Goal: Task Accomplishment & Management: Manage account settings

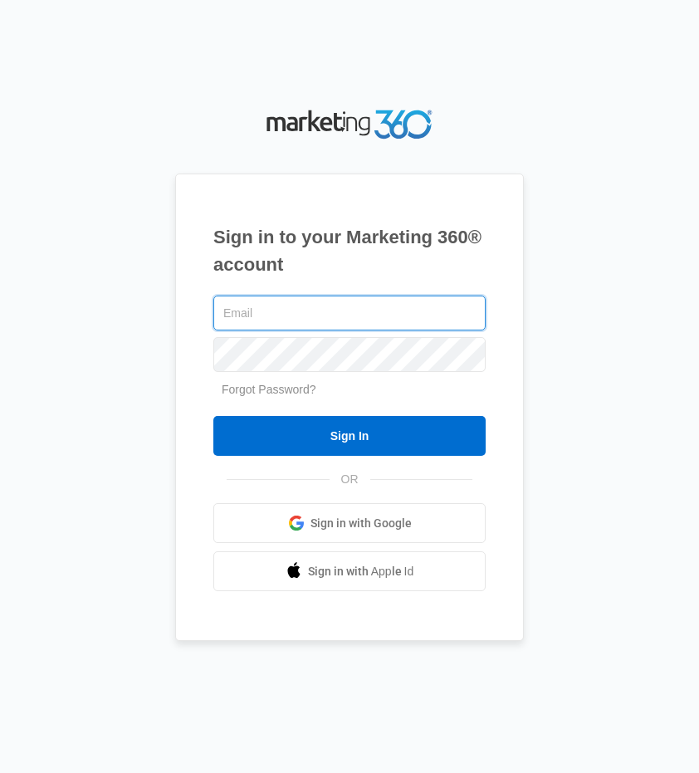
type input "[EMAIL_ADDRESS][PERSON_NAME][DOMAIN_NAME]"
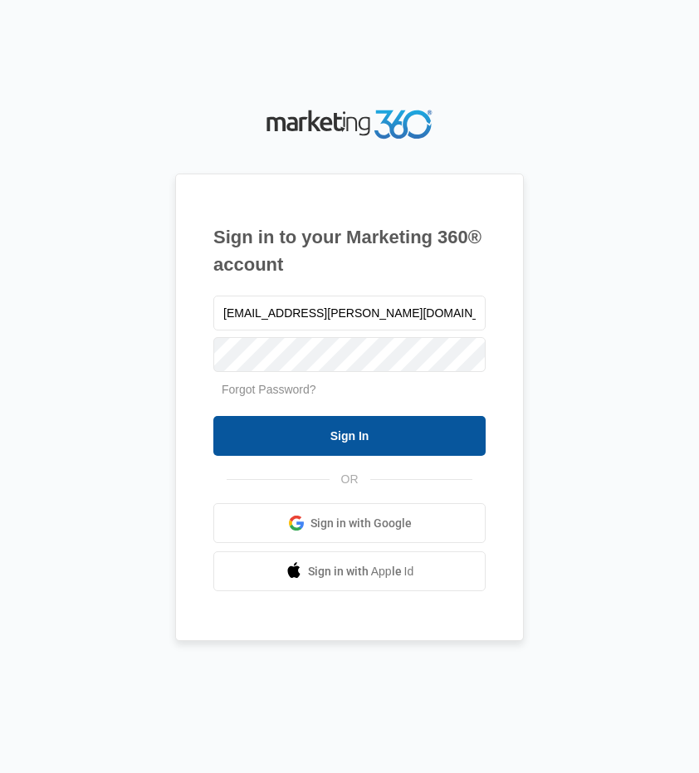
click at [289, 422] on input "Sign In" at bounding box center [349, 436] width 272 height 40
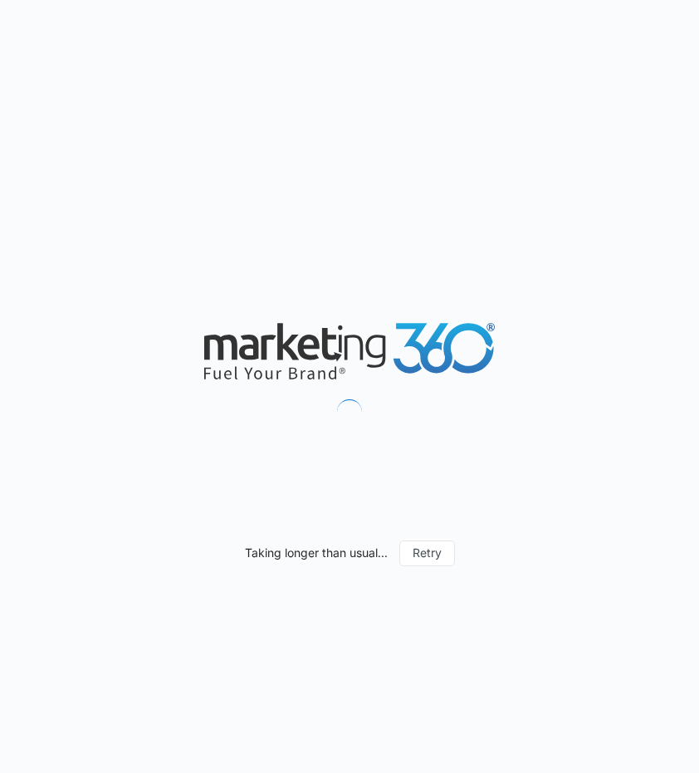
click at [344, 33] on div "Taking longer than usual... Retry" at bounding box center [349, 386] width 699 height 773
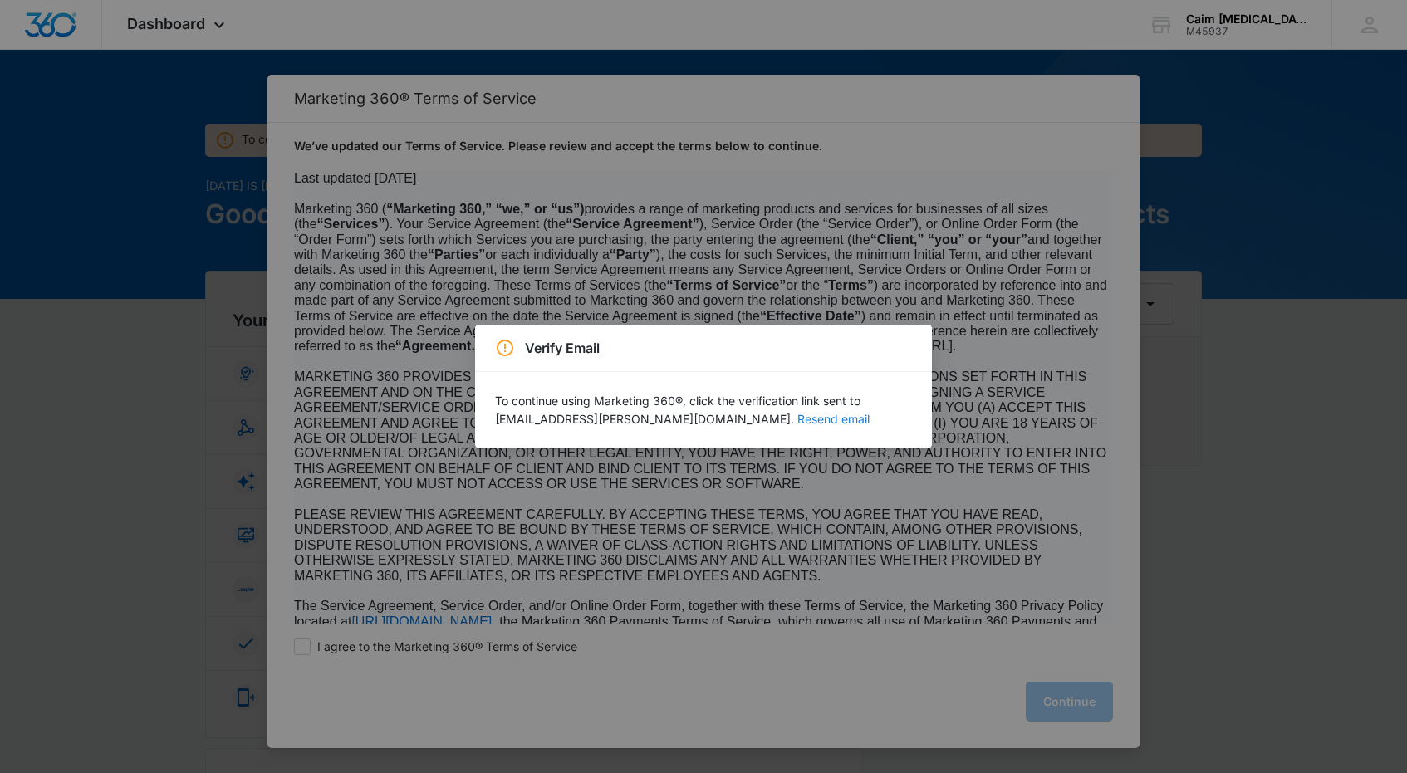
click at [699, 424] on button "Resend email" at bounding box center [833, 420] width 72 height 12
click at [699, 417] on button "Resend email" at bounding box center [833, 420] width 72 height 12
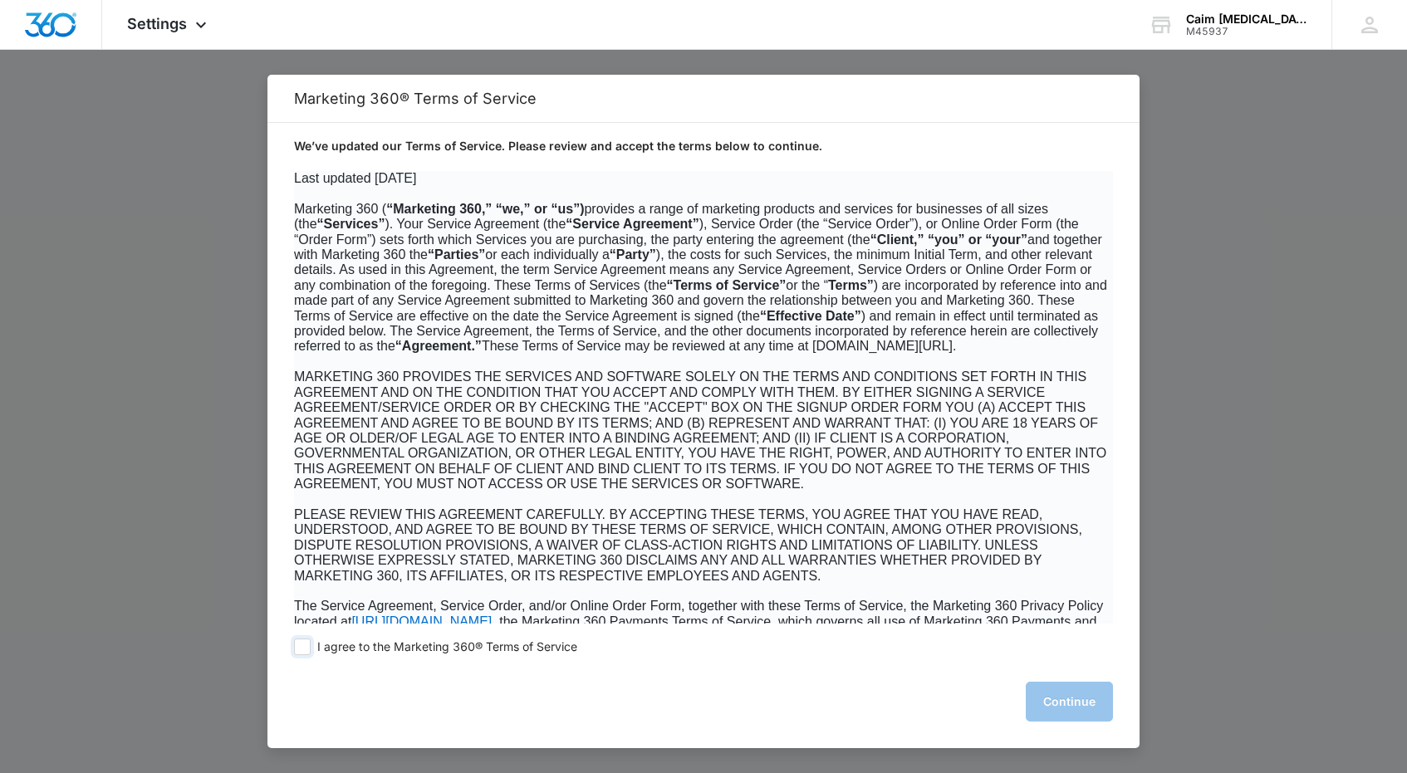
click at [429, 641] on span "I agree to the Marketing 360® Terms of Service" at bounding box center [447, 648] width 260 height 16
click at [311, 641] on input "I agree to the Marketing 360® Terms of Service" at bounding box center [302, 647] width 17 height 17
checkbox input "true"
click at [1117, 684] on div "I agree to the Marketing 360® Terms of Service Continue" at bounding box center [703, 686] width 872 height 125
click at [1102, 684] on button "Continue" at bounding box center [1069, 702] width 87 height 40
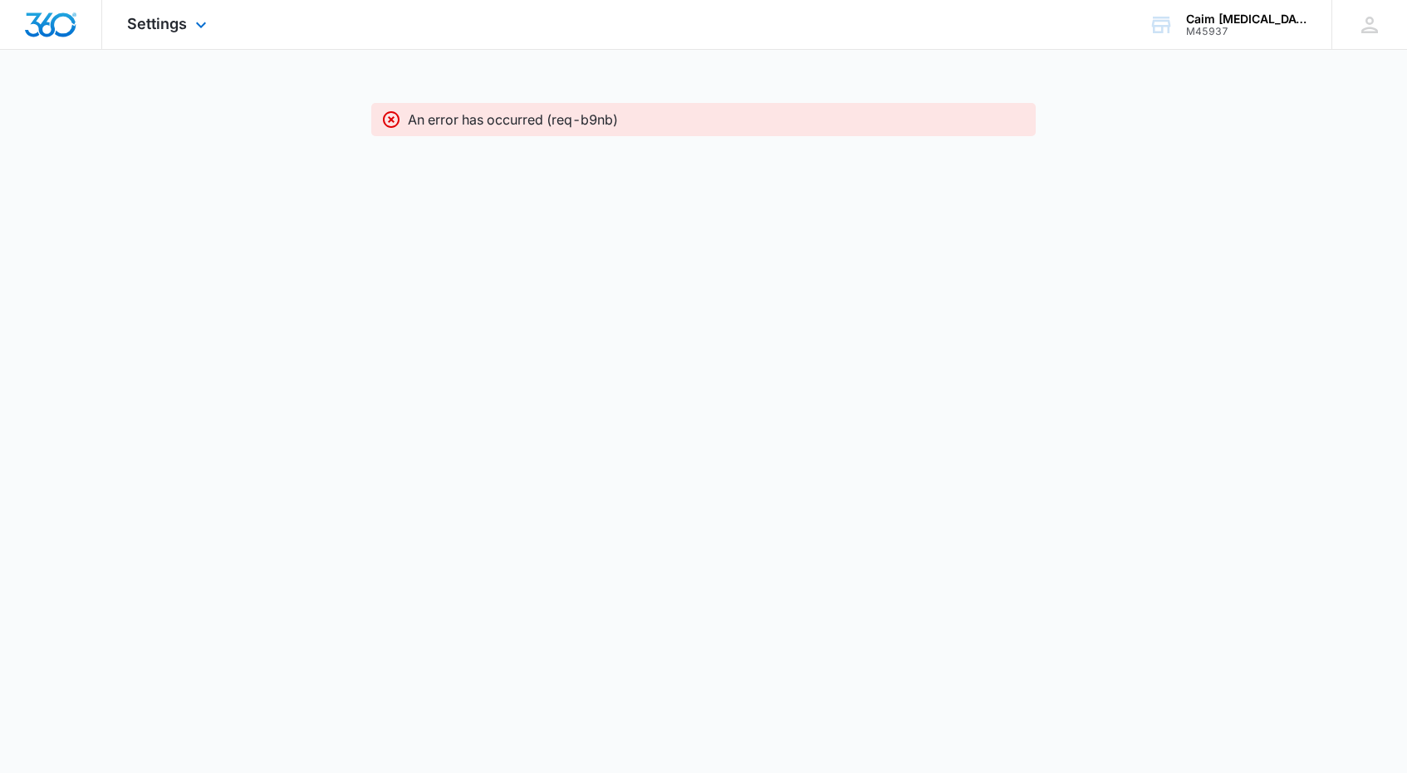
click at [41, 8] on div at bounding box center [51, 24] width 102 height 49
click at [42, 20] on img "Dashboard" at bounding box center [50, 24] width 53 height 25
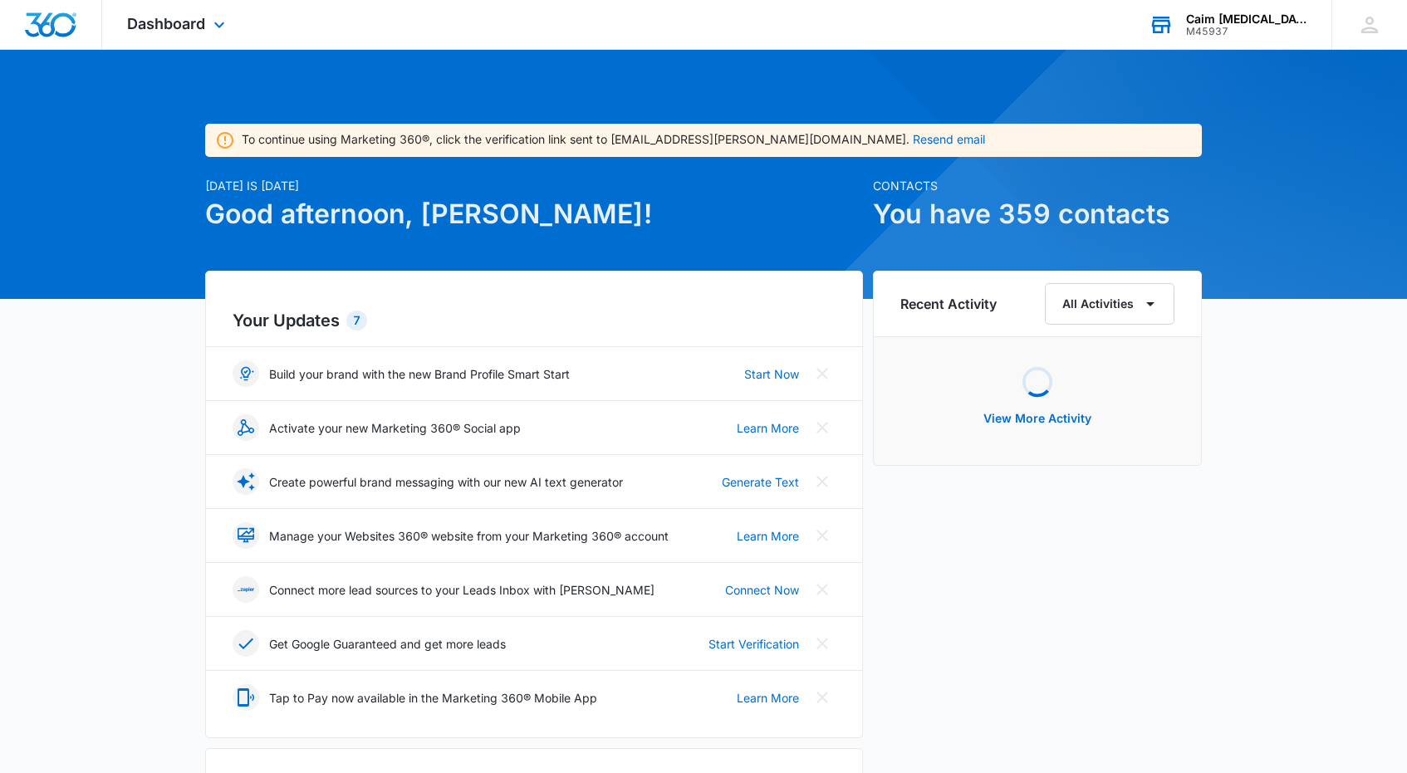
click at [1208, 21] on div "Caim [MEDICAL_DATA] + Functional Medicine" at bounding box center [1246, 18] width 121 height 13
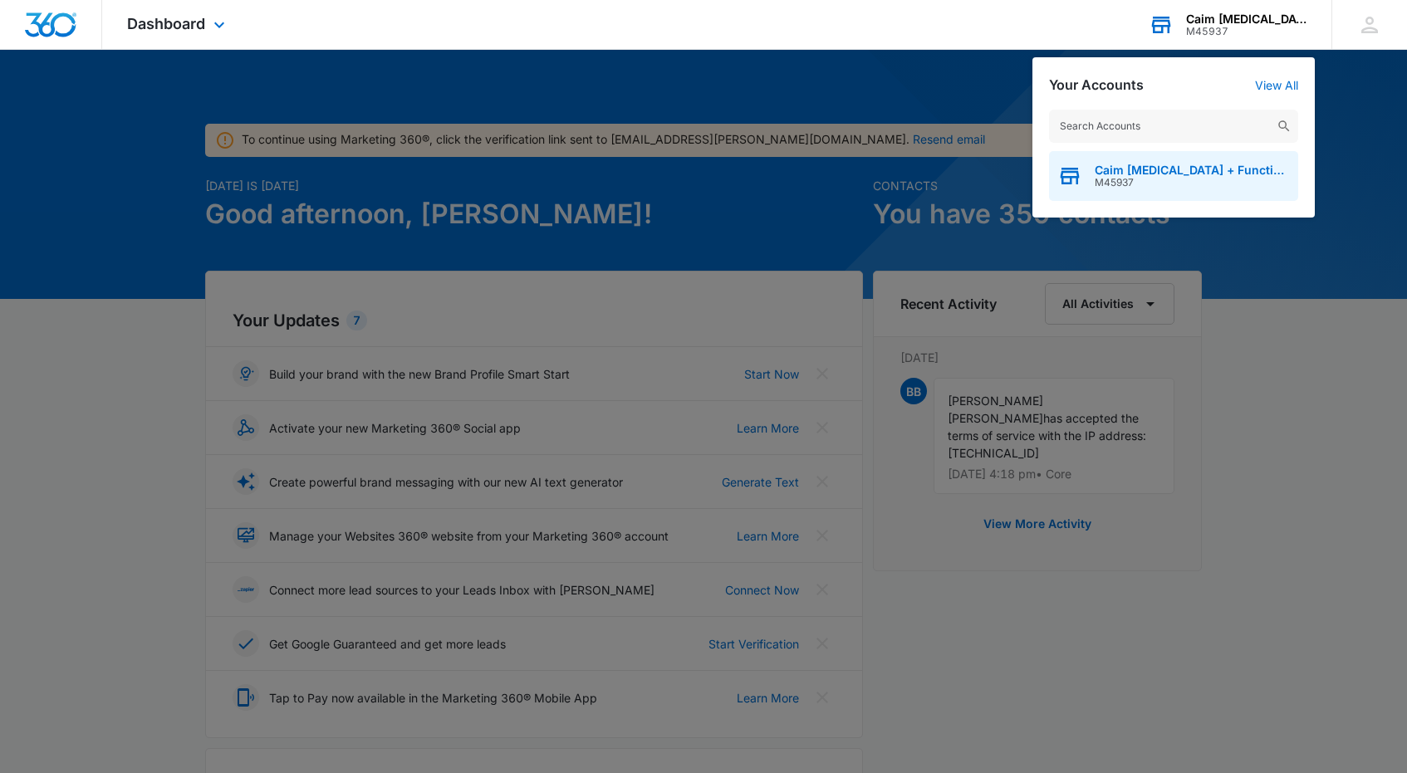
click at [1122, 180] on span "M45937" at bounding box center [1192, 183] width 195 height 12
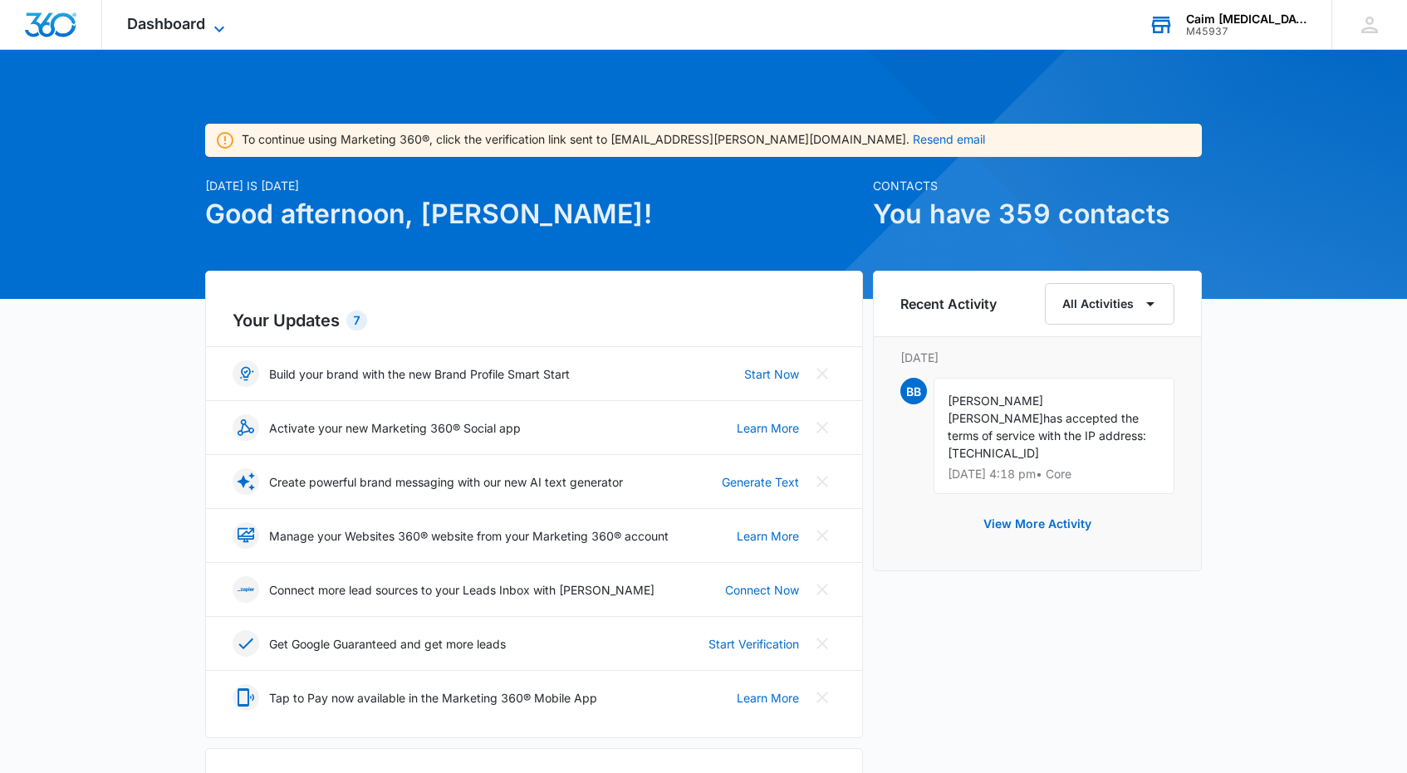
click at [192, 18] on span "Dashboard" at bounding box center [166, 23] width 78 height 17
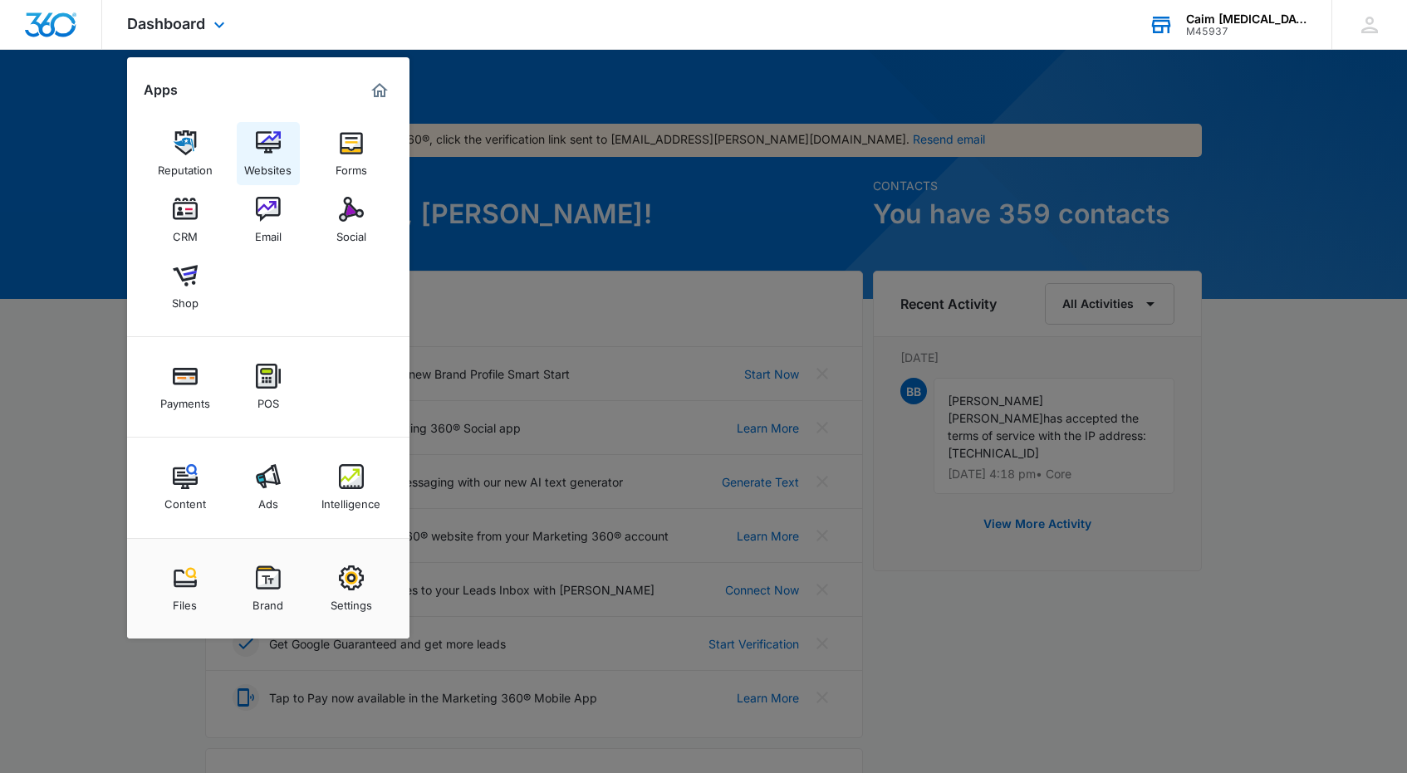
click at [265, 162] on div "Websites" at bounding box center [267, 166] width 47 height 22
